Goal: Task Accomplishment & Management: Use online tool/utility

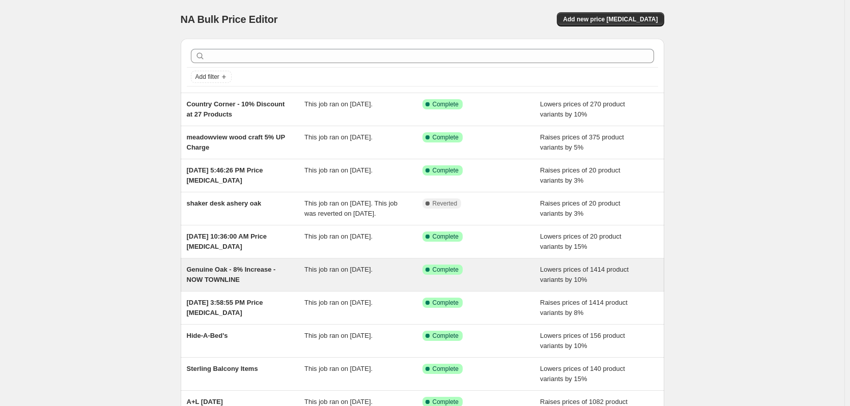
click at [361, 285] on div "This job ran on [DATE]." at bounding box center [363, 275] width 118 height 20
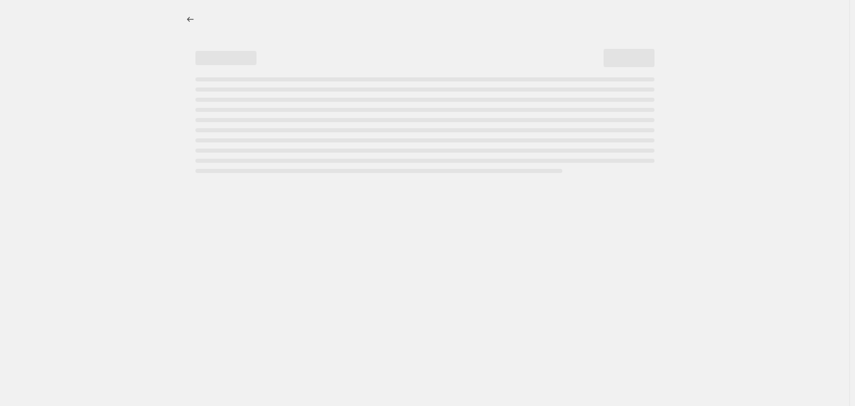
select select "percentage"
select select "collection"
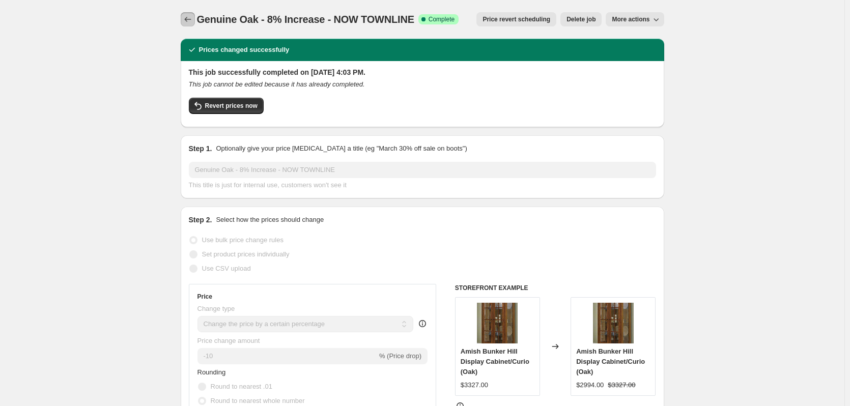
click at [193, 22] on icon "Price change jobs" at bounding box center [188, 19] width 10 height 10
